Goal: Task Accomplishment & Management: Manage account settings

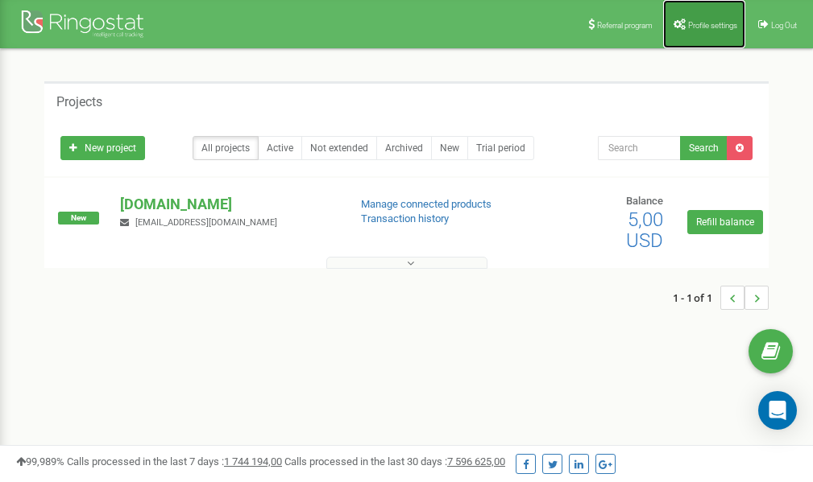
click at [694, 27] on span "Profile settings" at bounding box center [712, 25] width 49 height 9
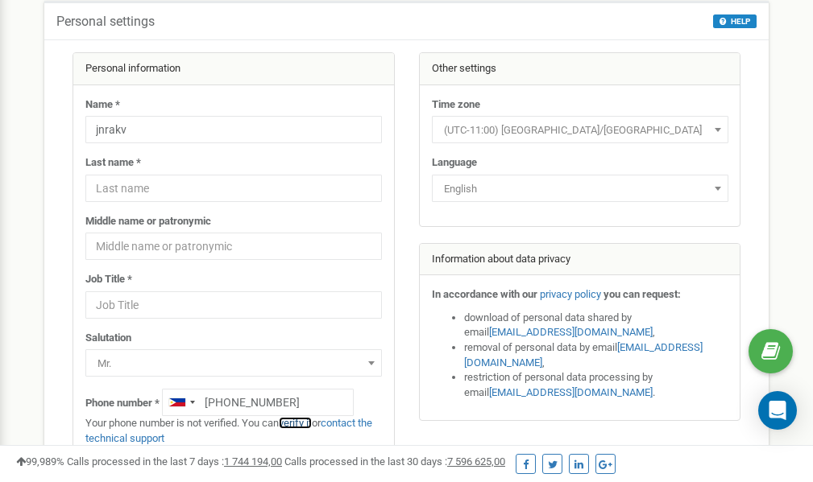
click at [298, 424] on link "verify it" at bounding box center [295, 423] width 33 height 12
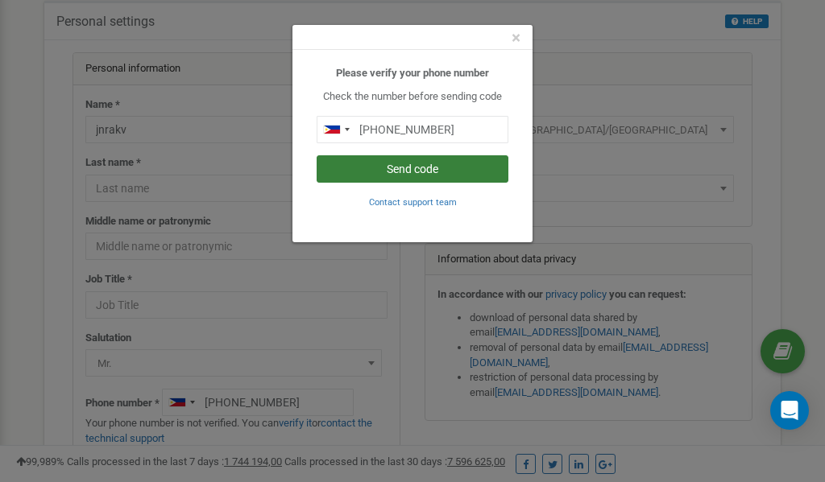
click at [417, 170] on button "Send code" at bounding box center [412, 168] width 192 height 27
